Goal: Transaction & Acquisition: Book appointment/travel/reservation

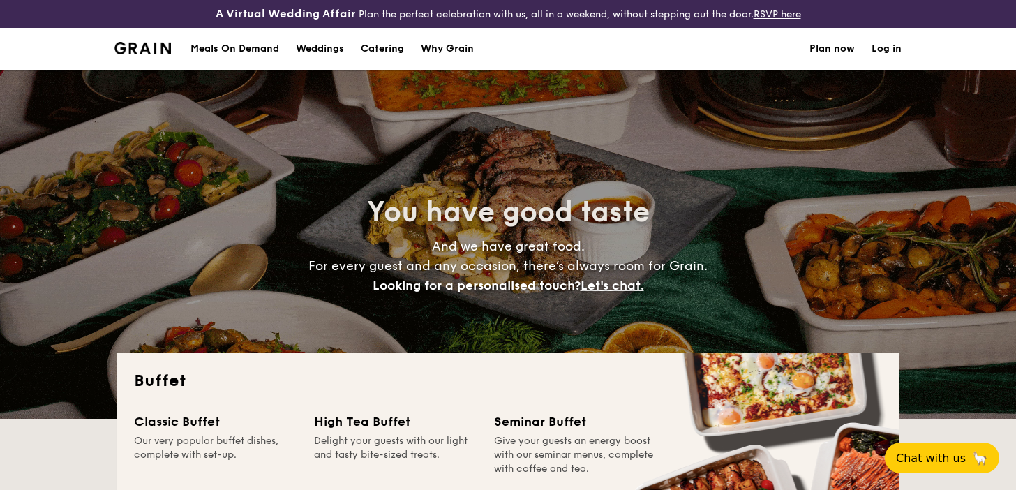
select select
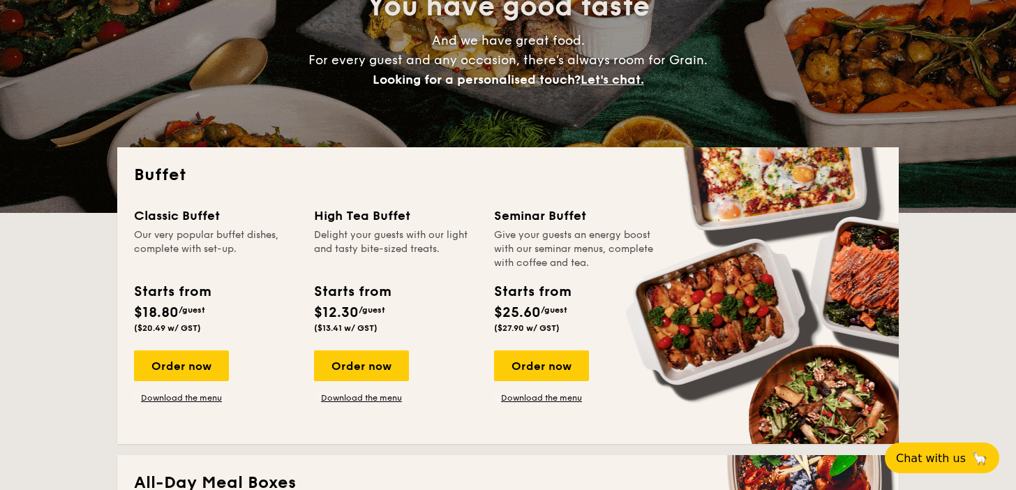
scroll to position [217, 0]
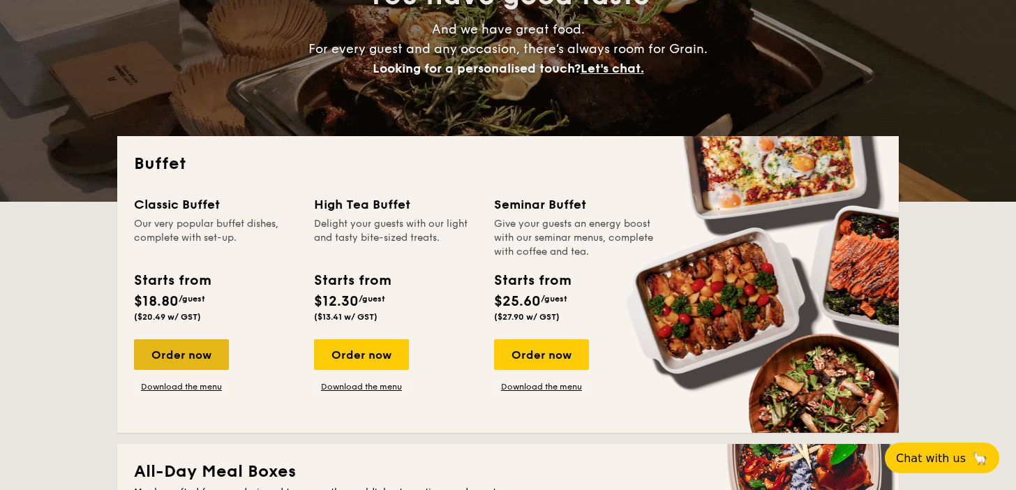
click at [211, 358] on div "Order now" at bounding box center [181, 354] width 95 height 31
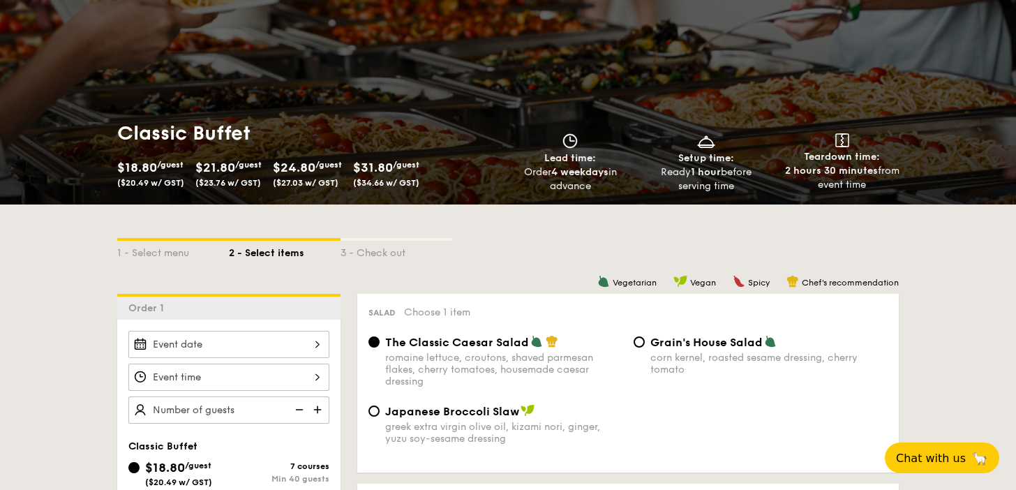
scroll to position [303, 0]
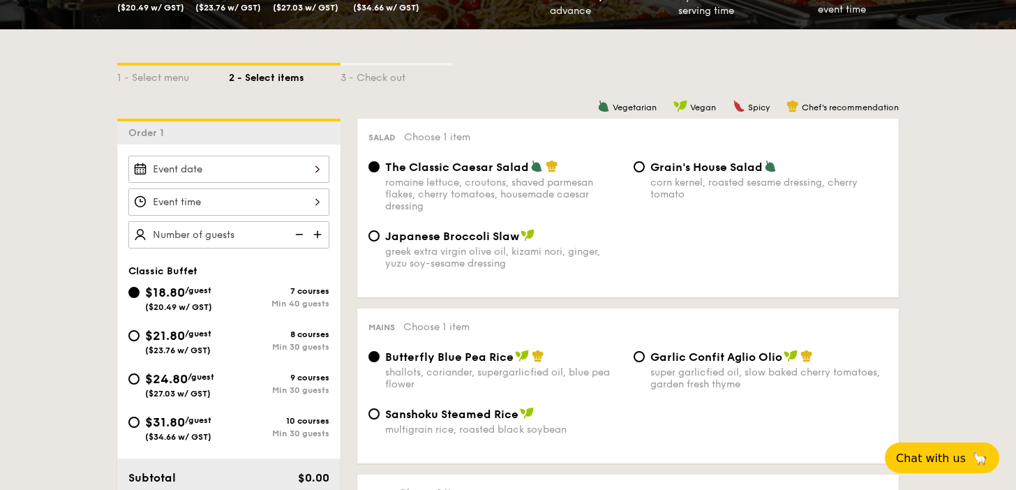
click at [201, 348] on span "($23.76 w/ GST)" at bounding box center [178, 351] width 66 height 10
click at [140, 341] on input "$21.80 /guest ($23.76 w/ GST) 8 courses Min 30 guests" at bounding box center [133, 335] width 11 height 11
radio input "true"
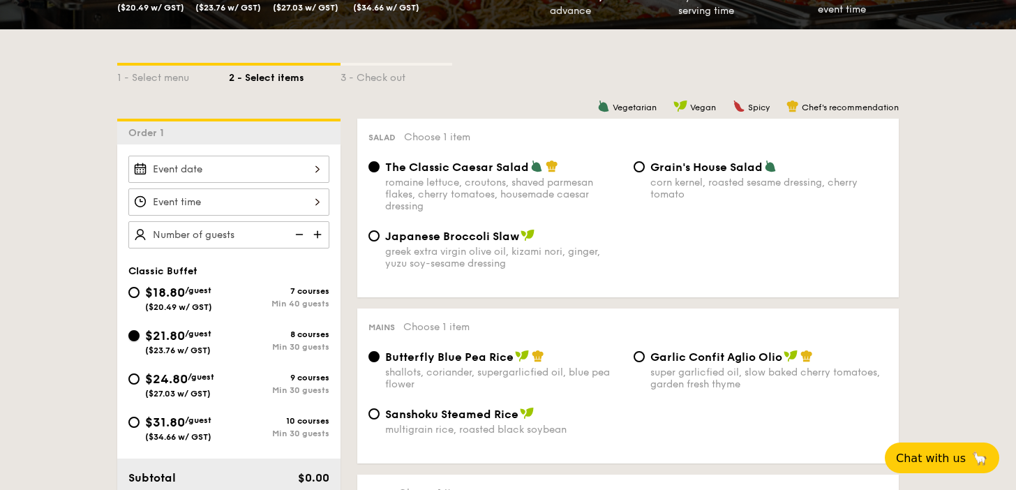
radio input "true"
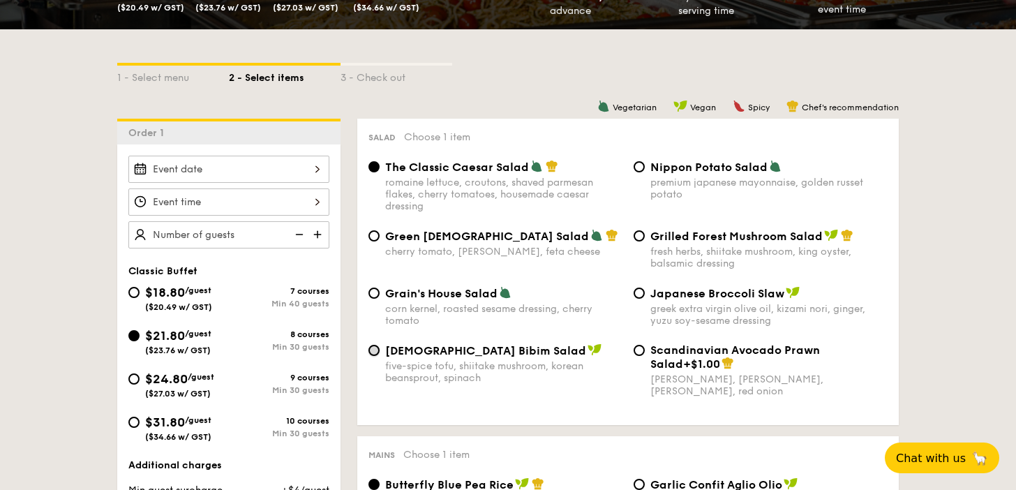
click at [376, 352] on input "Korean Bibim Salad five-spice tofu, shiitake mushroom, korean beansprout, spina…" at bounding box center [374, 350] width 11 height 11
radio input "true"
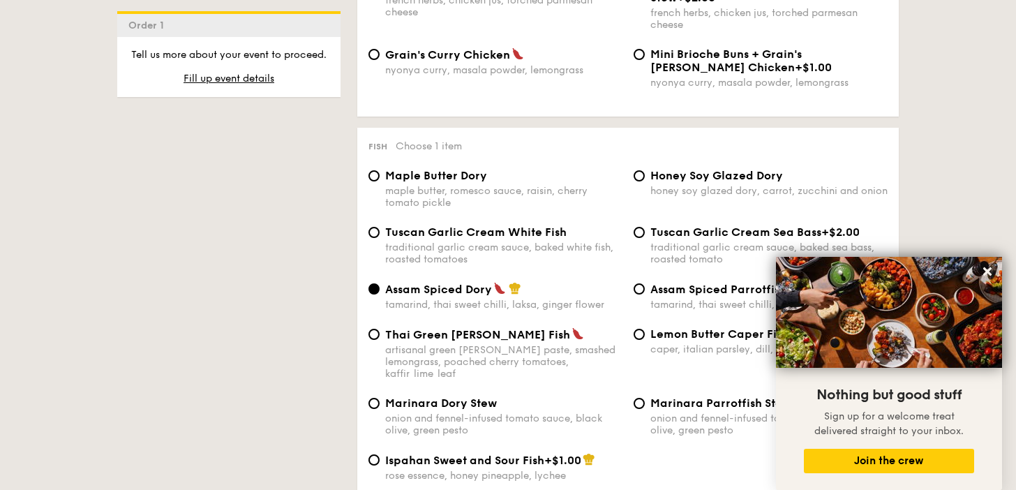
scroll to position [1358, 0]
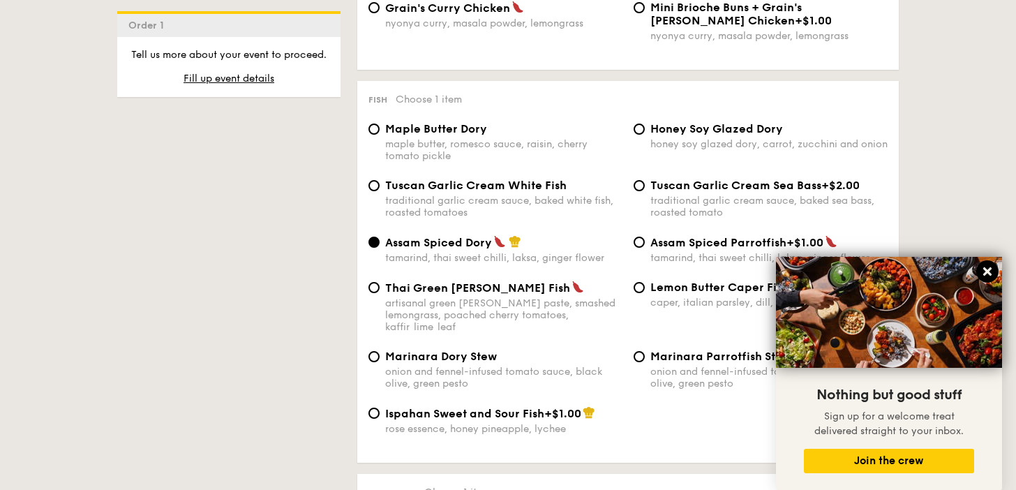
click at [985, 272] on icon at bounding box center [987, 271] width 13 height 13
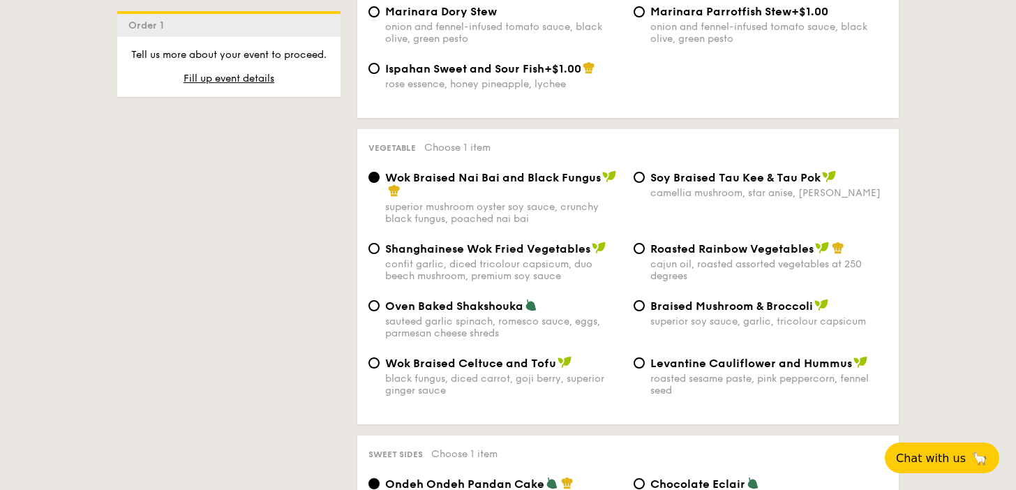
scroll to position [1716, 0]
